Goal: Task Accomplishment & Management: Manage account settings

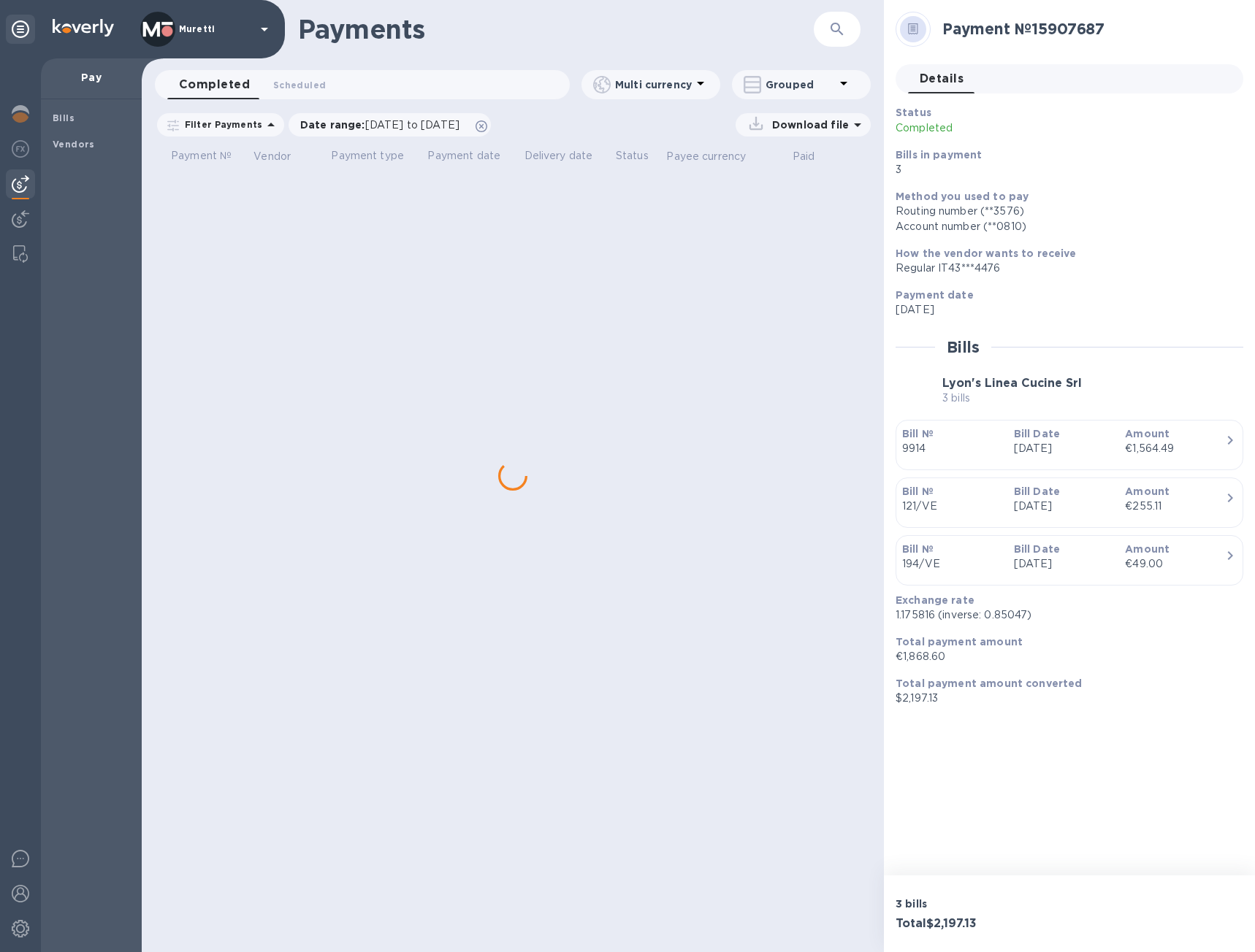
click at [26, 178] on img at bounding box center [20, 184] width 17 height 17
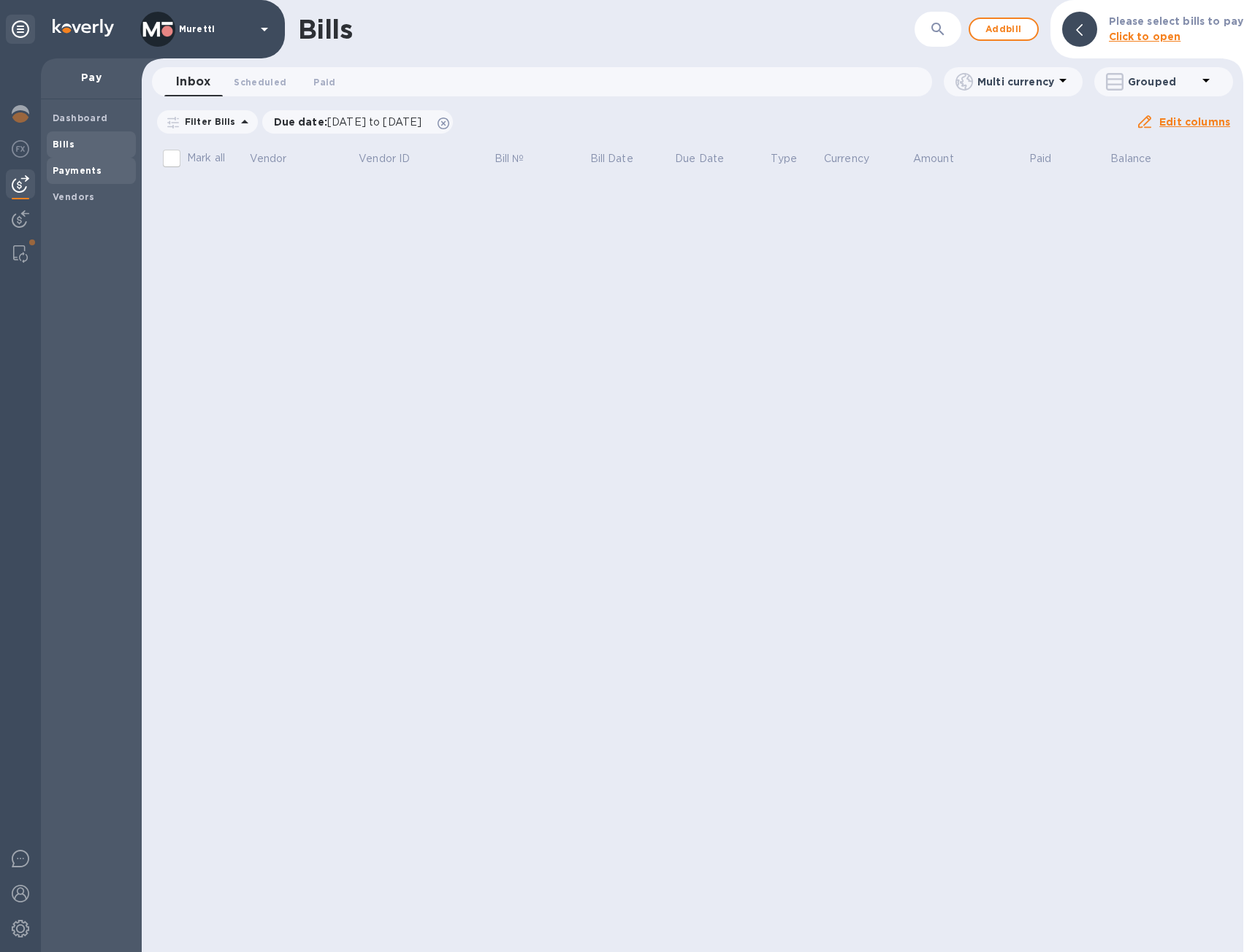
click at [68, 166] on b "Payments" at bounding box center [76, 170] width 49 height 11
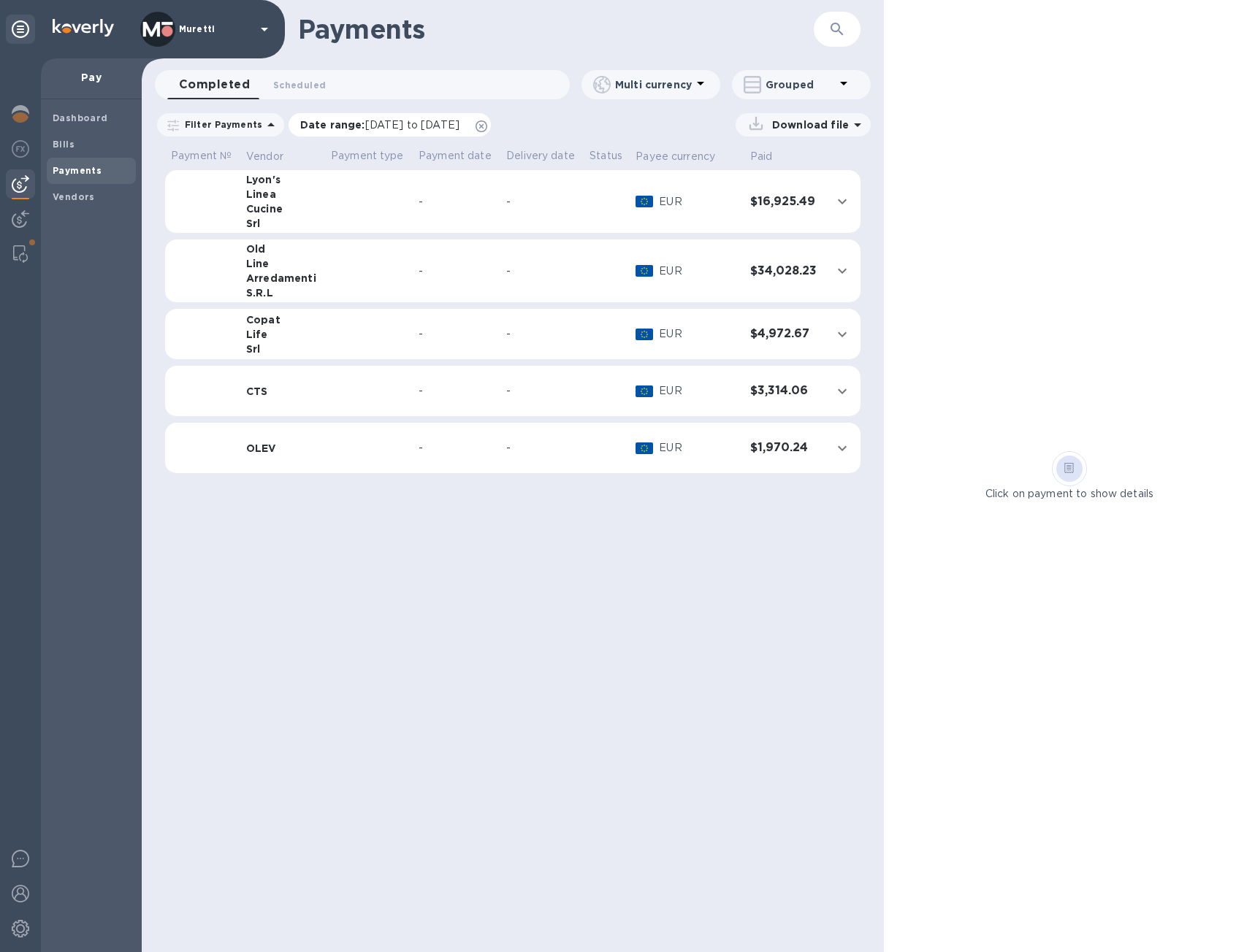
click at [487, 124] on icon at bounding box center [481, 126] width 11 height 11
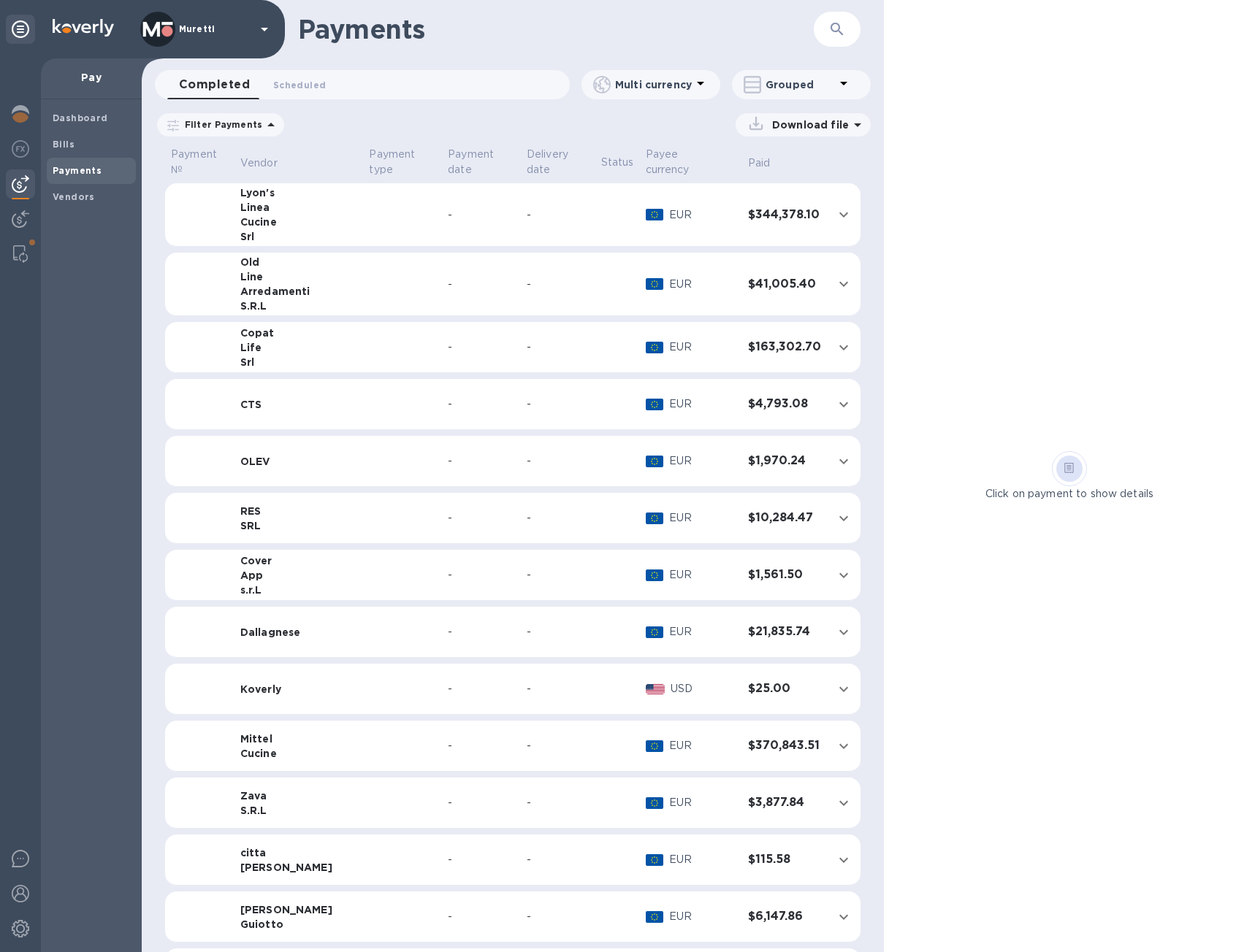
click at [363, 436] on td at bounding box center [402, 462] width 79 height 52
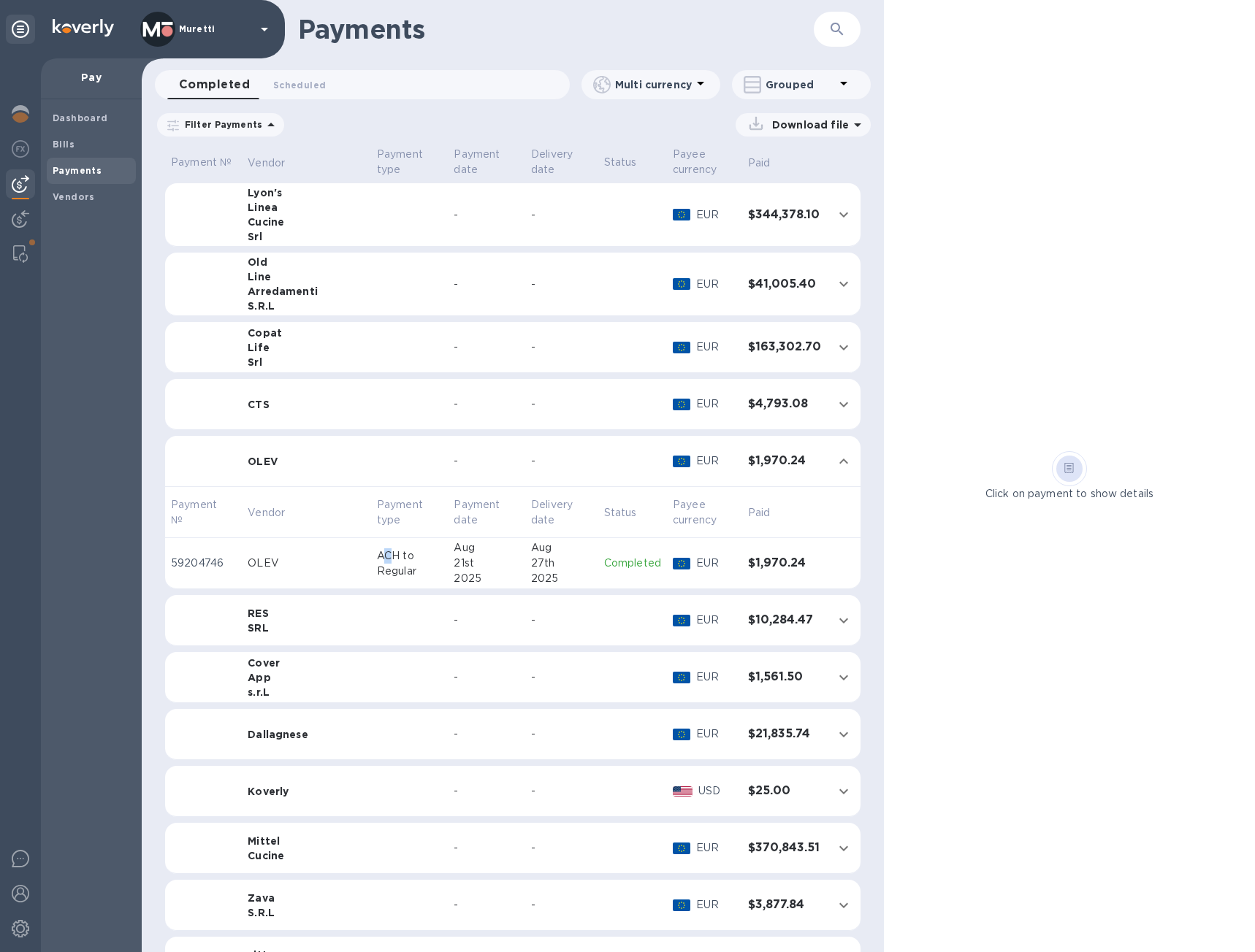
click at [377, 559] on p "ACH to Regular" at bounding box center [410, 563] width 66 height 31
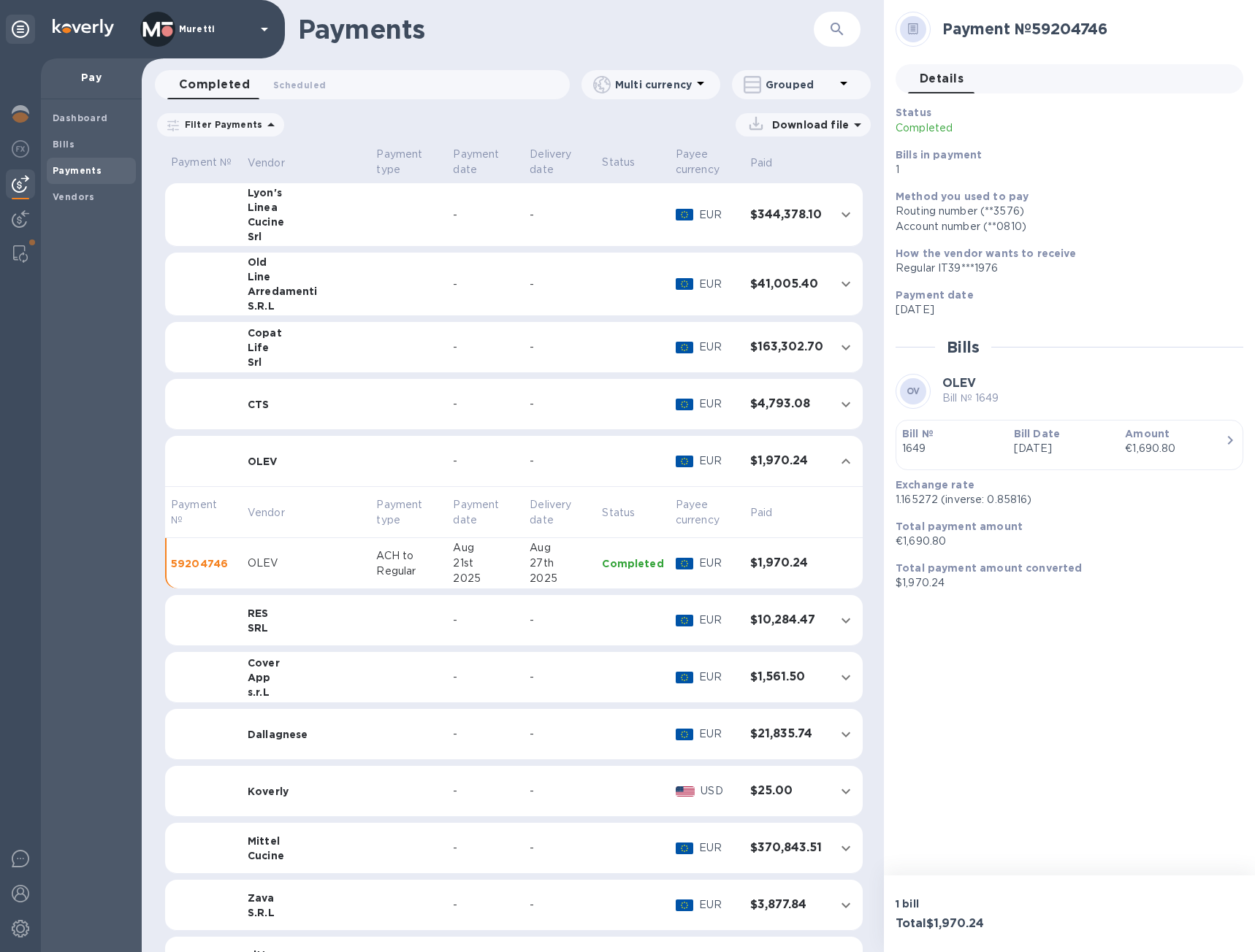
click at [505, 49] on div "Payments ​" at bounding box center [512, 29] width 742 height 58
